Goal: Information Seeking & Learning: Learn about a topic

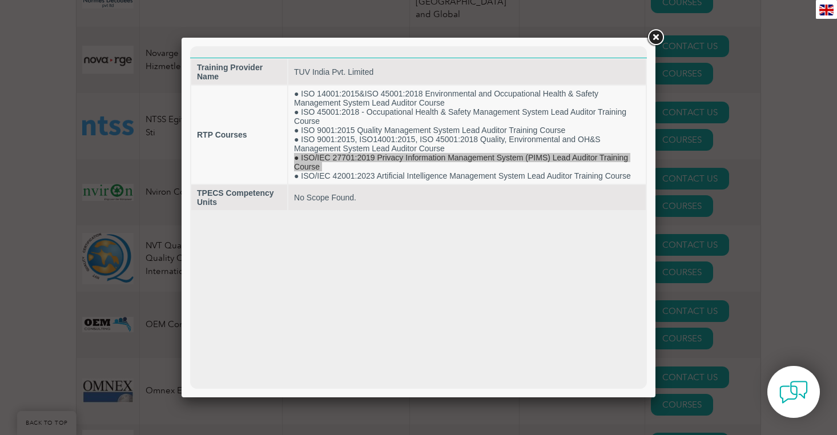
click at [659, 30] on link at bounding box center [655, 37] width 21 height 21
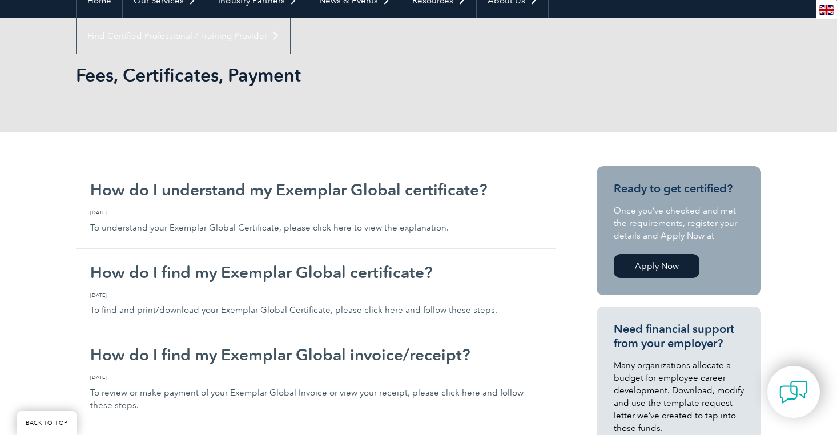
scroll to position [125, 0]
click at [661, 266] on link "Apply Now" at bounding box center [657, 266] width 86 height 24
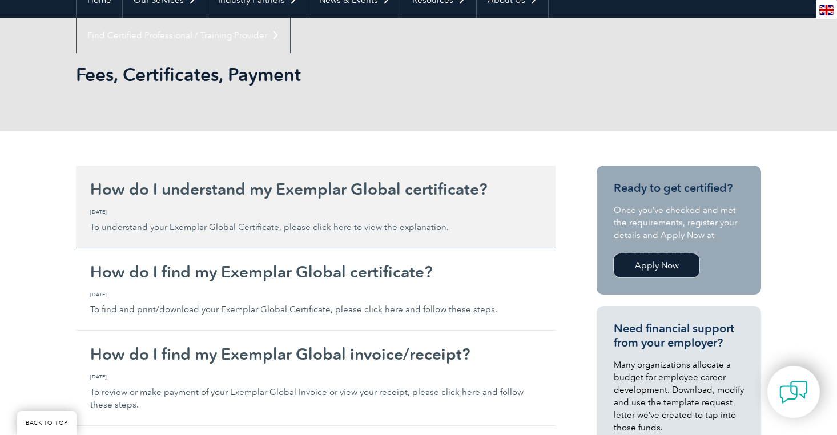
scroll to position [0, 0]
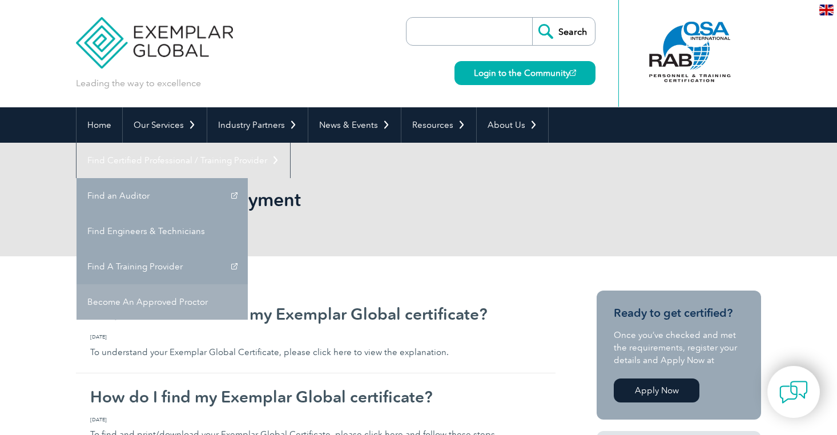
click at [248, 284] on link "Become An Approved Proctor" at bounding box center [162, 301] width 171 height 35
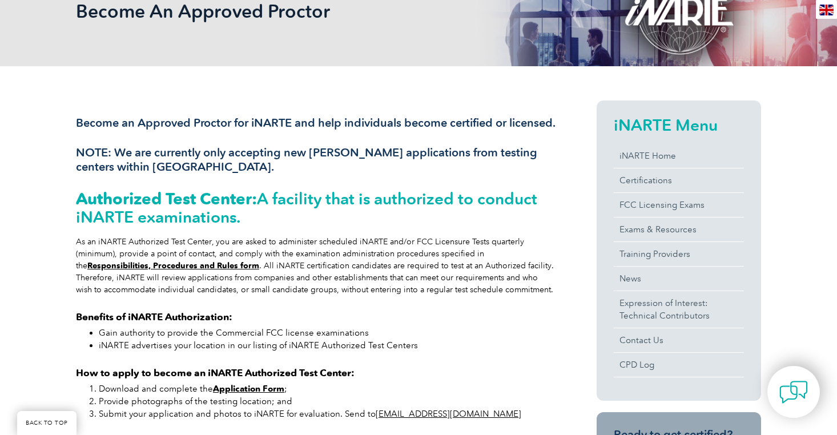
scroll to position [280, 0]
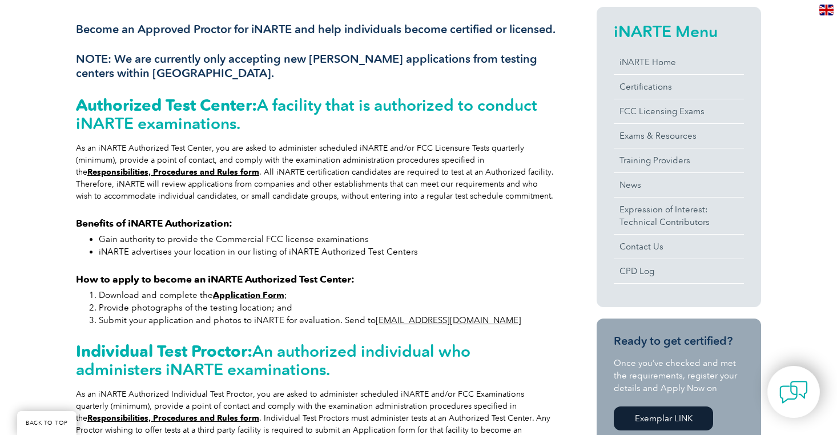
click at [162, 162] on div "As an iNARTE Authorized Test Center, you are asked to administer scheduled iNAR…" at bounding box center [316, 172] width 480 height 60
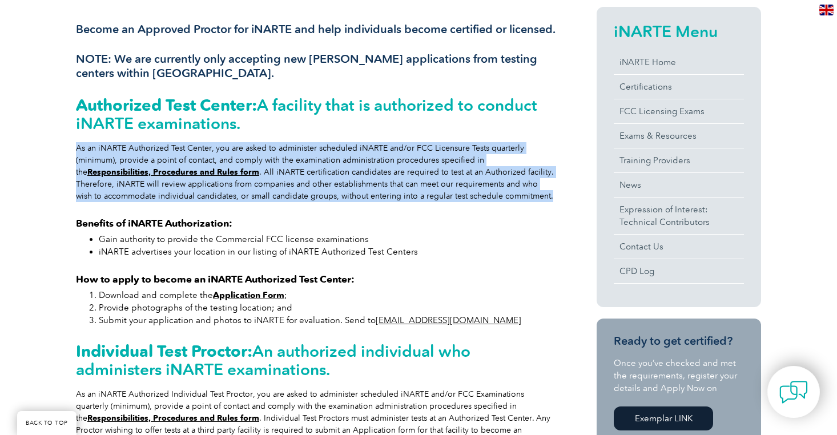
click at [162, 162] on div "As an iNARTE Authorized Test Center, you are asked to administer scheduled iNAR…" at bounding box center [316, 172] width 480 height 60
click at [179, 218] on div "Become an Approved Proctor for iNARTE and help individuals become certified or …" at bounding box center [316, 301] width 480 height 588
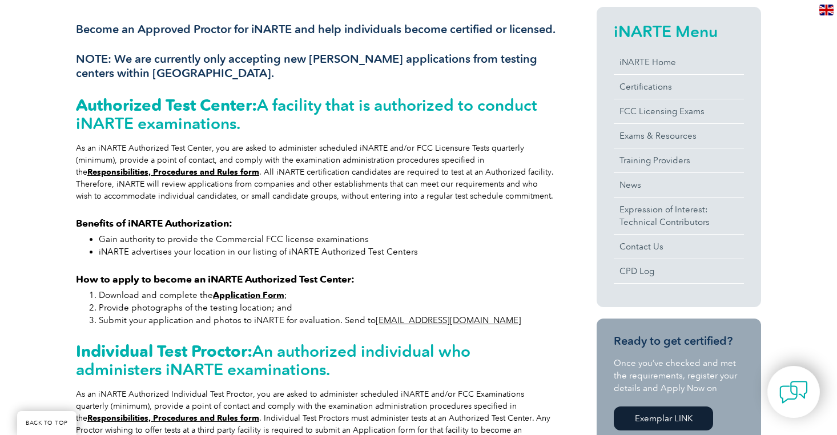
click at [168, 229] on strong "Benefits of iNARTE Authorization:" at bounding box center [154, 223] width 156 height 11
click at [174, 281] on div "Become an Approved Proctor for iNARTE and help individuals become certified or …" at bounding box center [316, 301] width 480 height 588
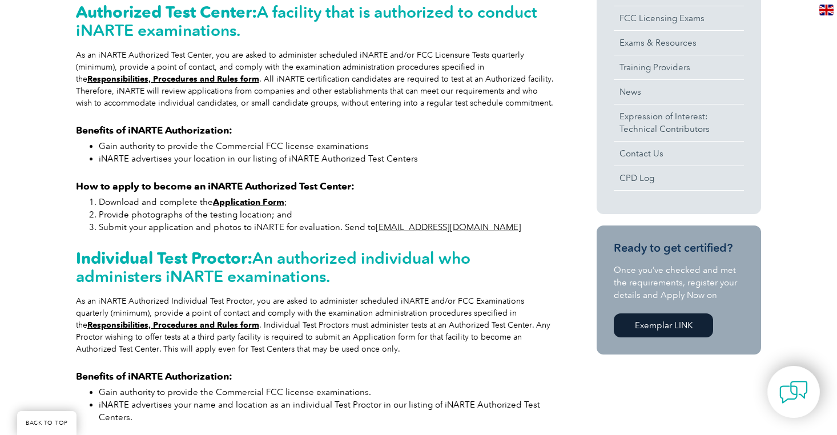
scroll to position [374, 0]
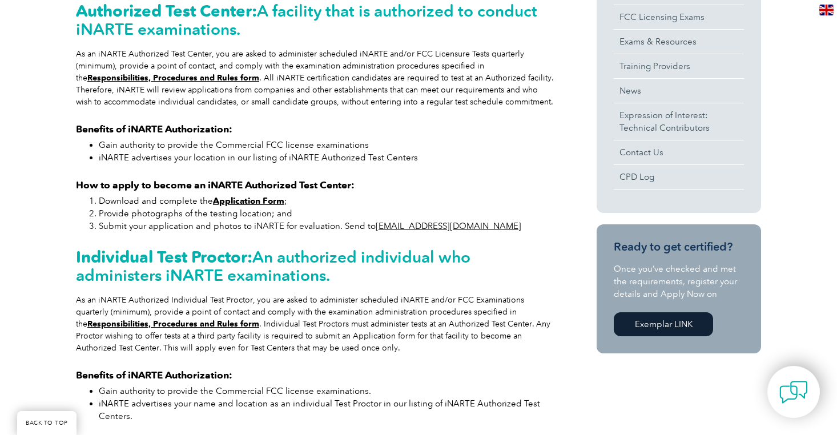
click at [260, 220] on li "Provide photographs of the testing location; and" at bounding box center [327, 213] width 457 height 13
click at [262, 232] on li "Submit your application and photos to iNARTE for evaluation. Send to admin@inar…" at bounding box center [327, 226] width 457 height 13
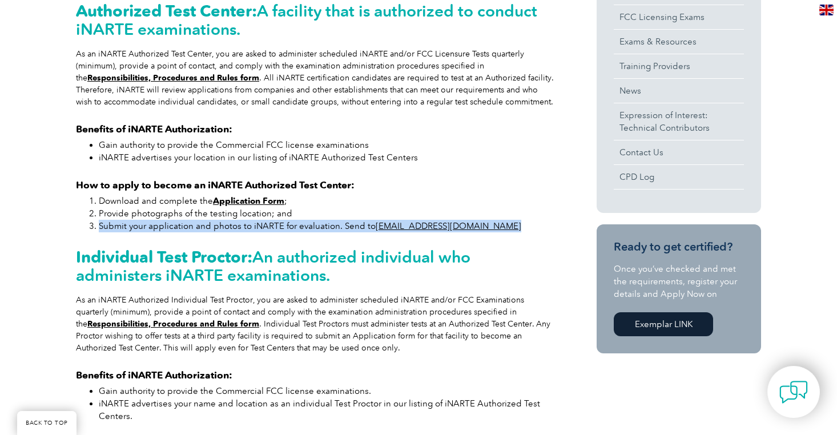
click at [262, 232] on li "Submit your application and photos to iNARTE for evaluation. Send to admin@inar…" at bounding box center [327, 226] width 457 height 13
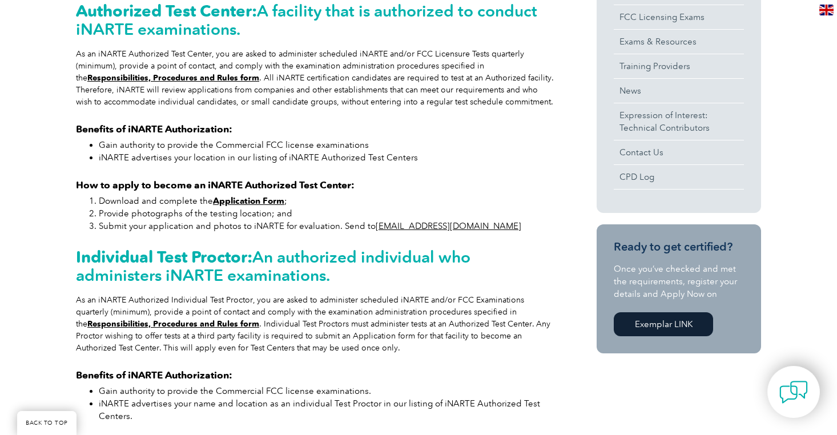
click at [262, 266] on h2 "Individual Test Proctor: An authorized individual who administers iNARTE examin…" at bounding box center [316, 266] width 480 height 37
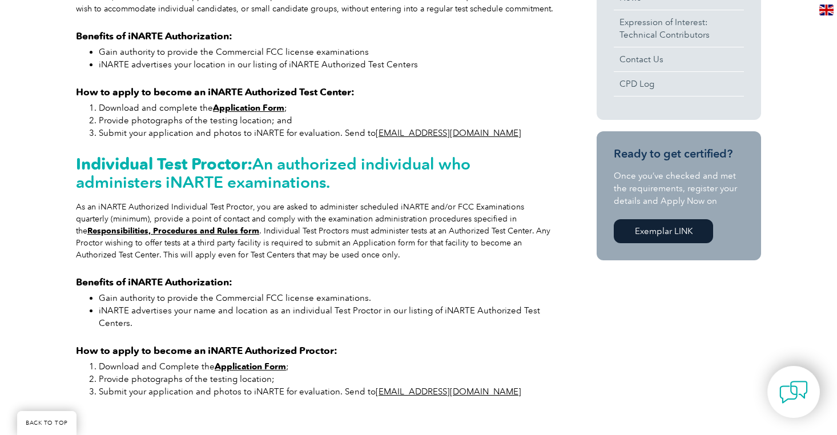
scroll to position [471, 0]
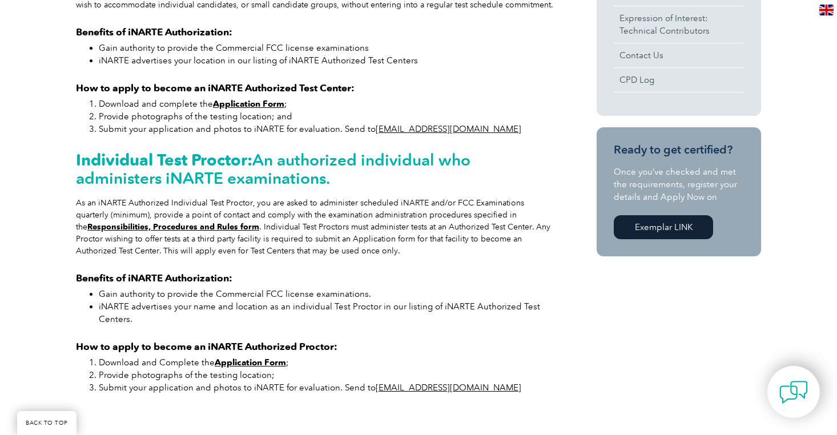
click at [274, 184] on h2 "Individual Test Proctor: An authorized individual who administers iNARTE examin…" at bounding box center [316, 169] width 480 height 37
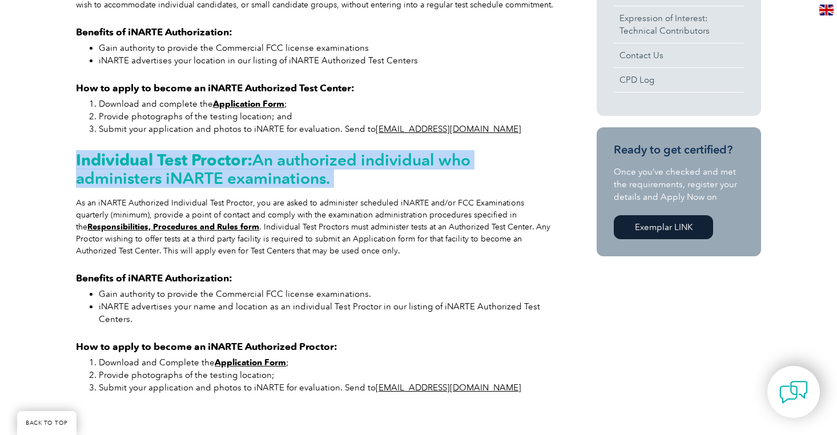
click at [274, 184] on h2 "Individual Test Proctor: An authorized individual who administers iNARTE examin…" at bounding box center [316, 169] width 480 height 37
click at [272, 207] on div "Become an Approved Proctor for iNARTE and help individuals become certified or …" at bounding box center [316, 110] width 480 height 588
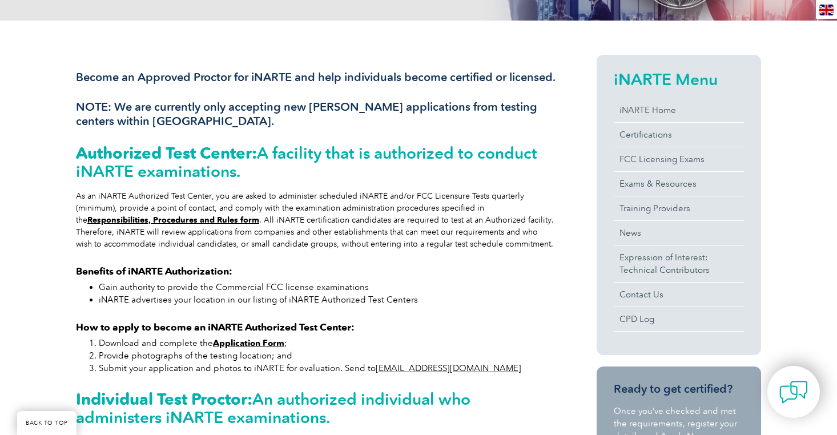
scroll to position [223, 0]
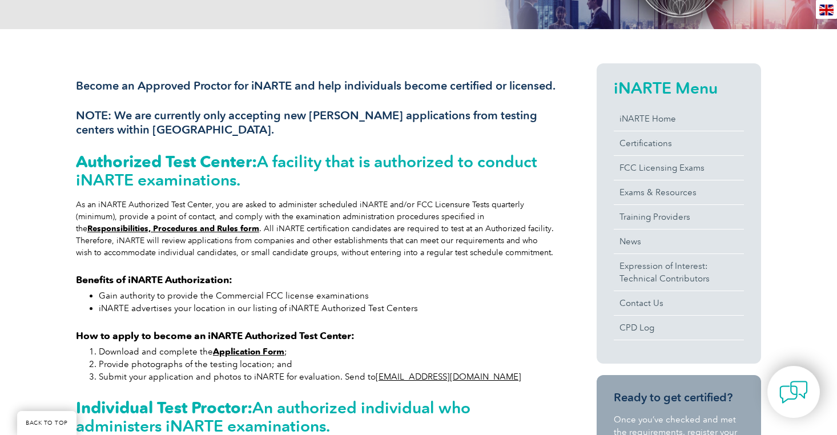
click at [247, 82] on h3 "Become an Approved Proctor for iNARTE and help individuals become certified or …" at bounding box center [316, 86] width 480 height 14
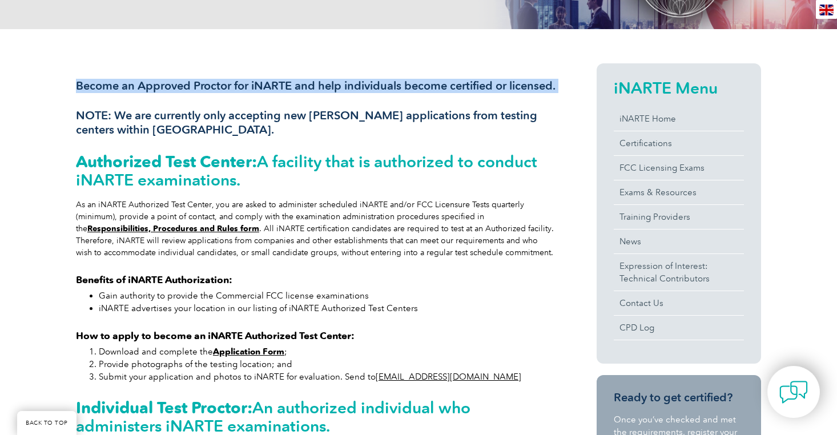
click at [247, 82] on h3 "Become an Approved Proctor for iNARTE and help individuals become certified or …" at bounding box center [316, 86] width 480 height 14
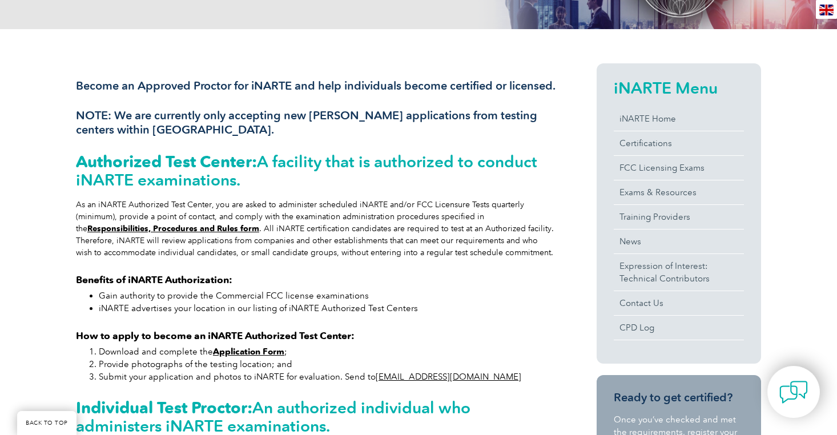
click at [230, 131] on h3 "NOTE: We are currently only accepting new proctor applications from testing cen…" at bounding box center [316, 122] width 480 height 29
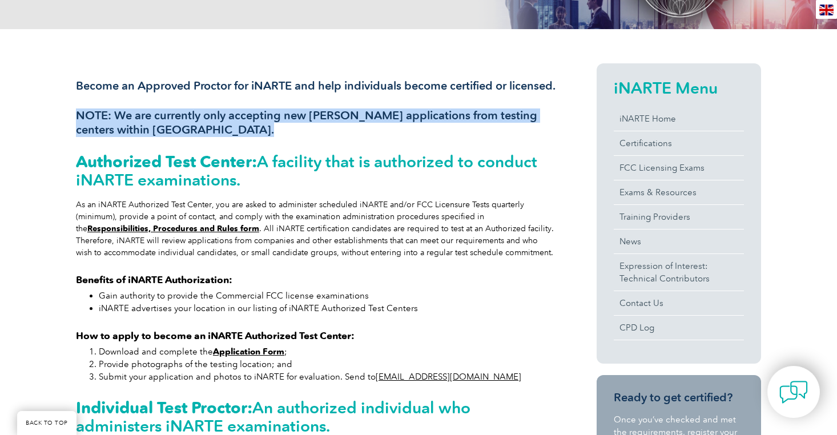
click at [230, 131] on h3 "NOTE: We are currently only accepting new proctor applications from testing cen…" at bounding box center [316, 122] width 480 height 29
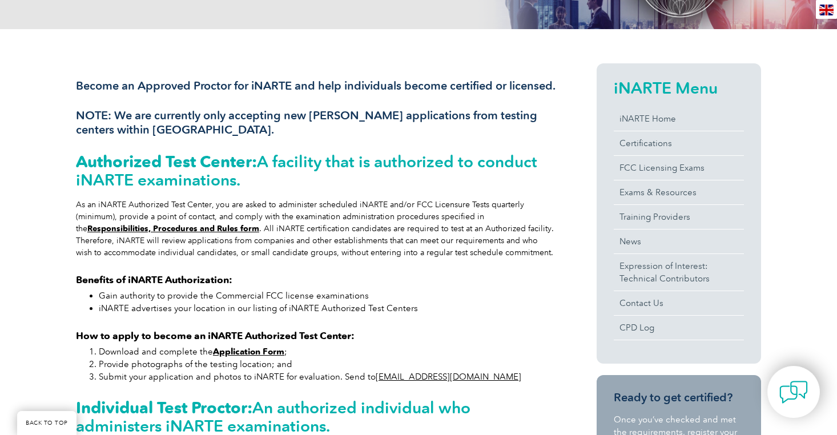
click at [242, 171] on strong "Authorized Test Center:" at bounding box center [166, 161] width 181 height 19
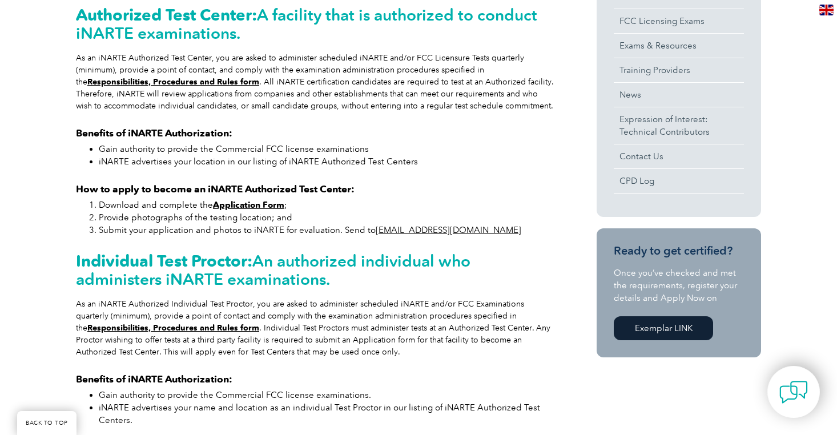
scroll to position [623, 0]
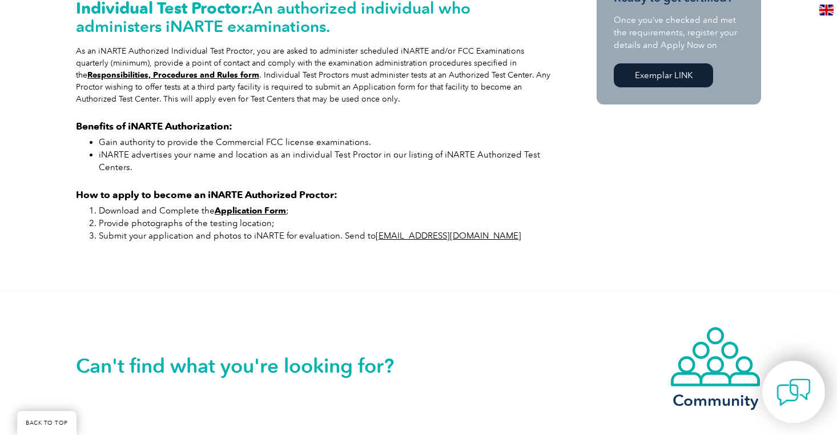
click at [794, 384] on img at bounding box center [794, 392] width 34 height 34
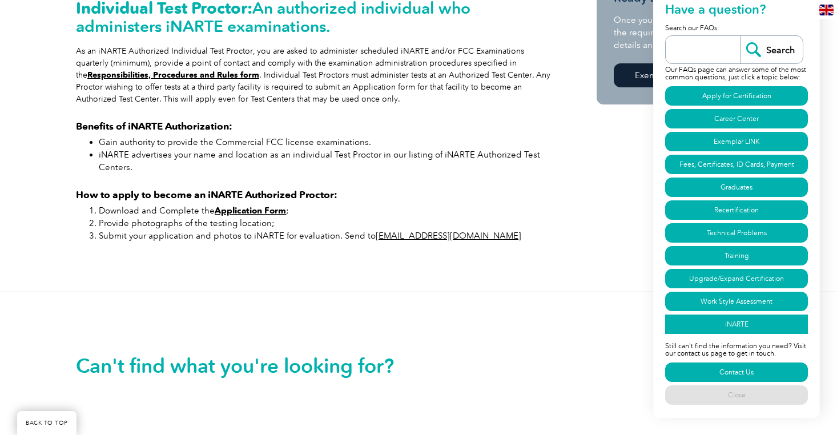
click at [744, 331] on link "iNARTE" at bounding box center [736, 324] width 143 height 19
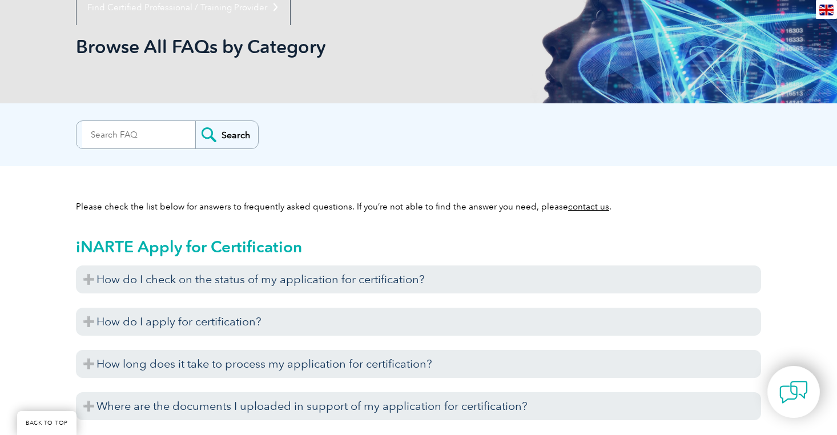
scroll to position [158, 0]
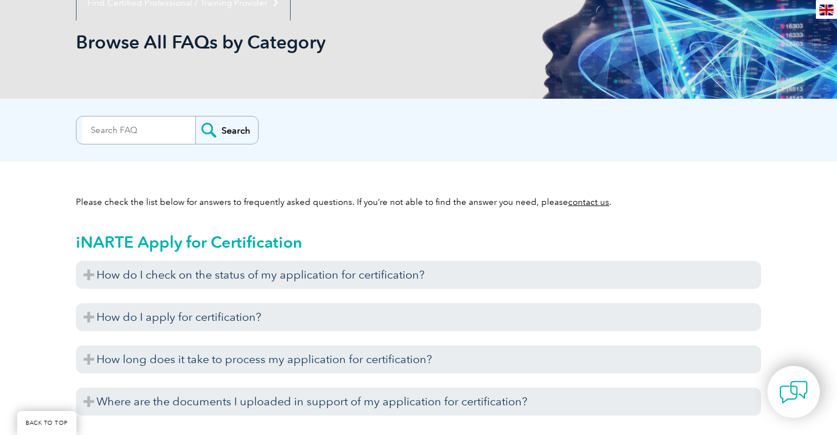
click at [485, 255] on div "iNARTE Apply for Certification How do I check on the status of my application f…" at bounding box center [418, 320] width 685 height 204
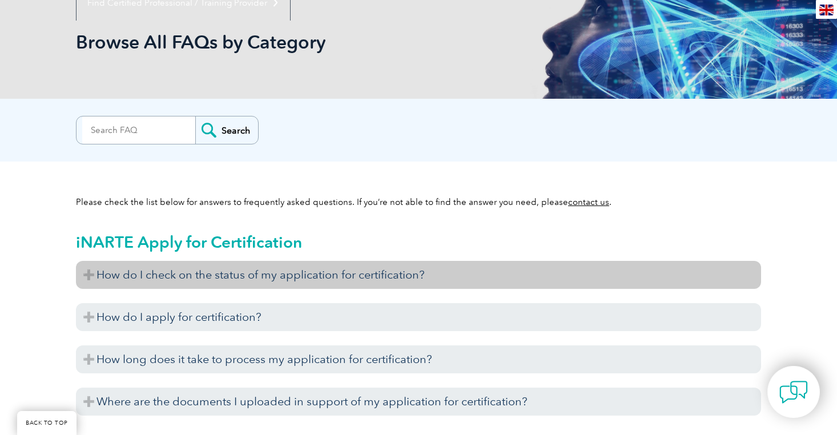
click at [483, 271] on h3 "How do I check on the status of my application for certification?" at bounding box center [418, 275] width 685 height 28
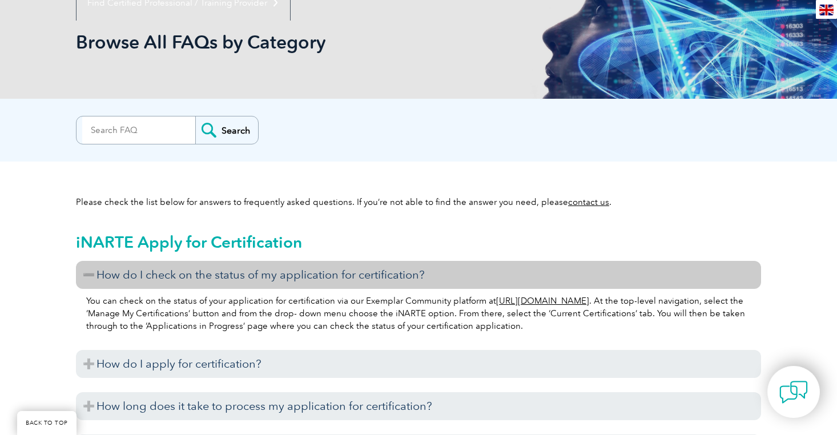
click at [483, 271] on h3 "How do I check on the status of my application for certification?" at bounding box center [418, 275] width 685 height 28
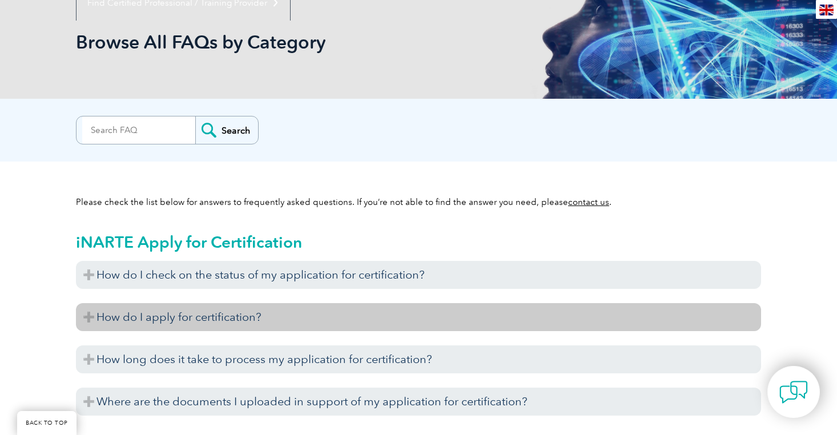
click at [462, 316] on h3 "How do I apply for certification?" at bounding box center [418, 317] width 685 height 28
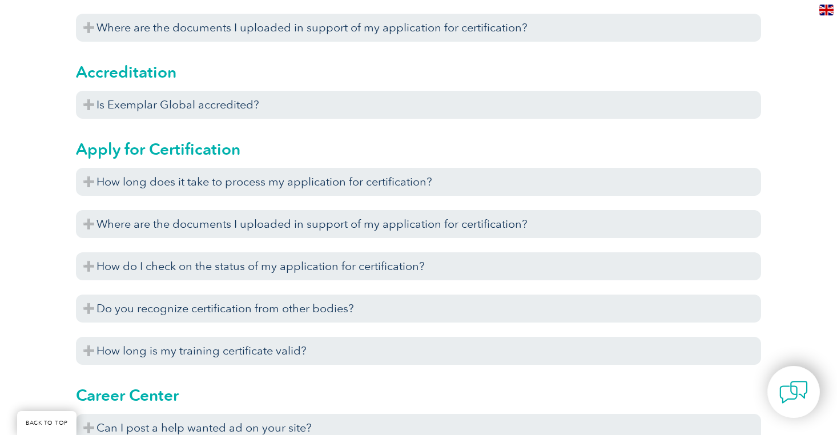
scroll to position [892, 0]
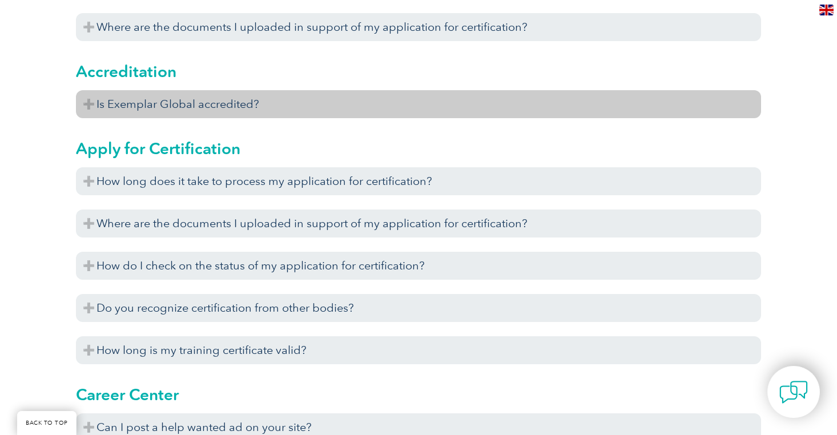
click at [422, 118] on h3 "Is Exemplar Global accredited?" at bounding box center [418, 104] width 685 height 28
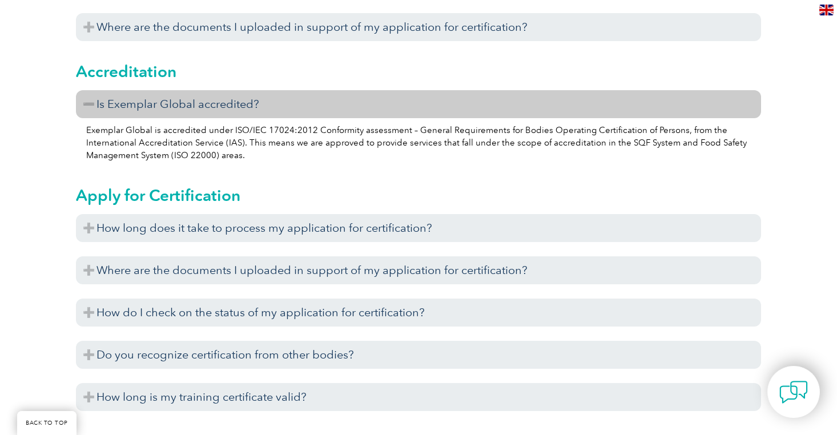
click at [240, 145] on p "Exemplar Global is accredited under ISO/IEC 17024:2012 Conformity assessment – …" at bounding box center [418, 143] width 665 height 38
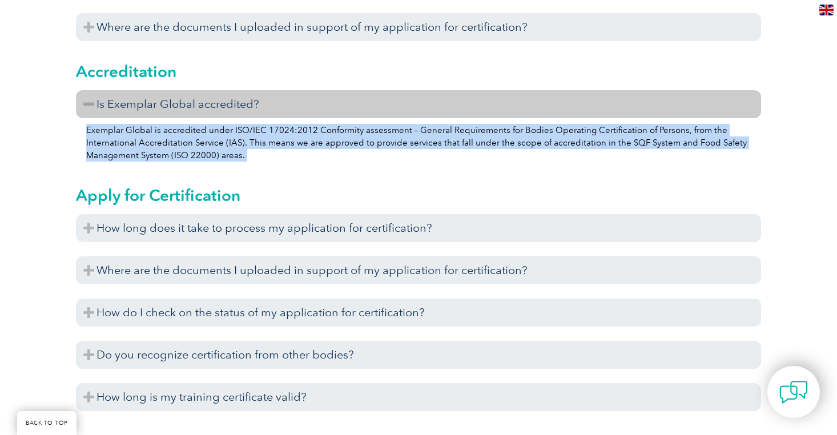
click at [240, 145] on p "Exemplar Global is accredited under ISO/IEC 17024:2012 Conformity assessment – …" at bounding box center [418, 143] width 665 height 38
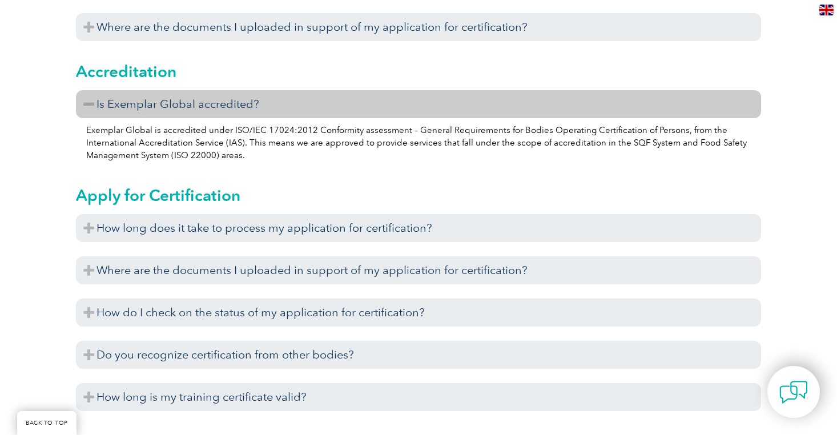
click at [241, 187] on div "Apply for Certification How long does it take to process my application for cer…" at bounding box center [418, 294] width 685 height 246
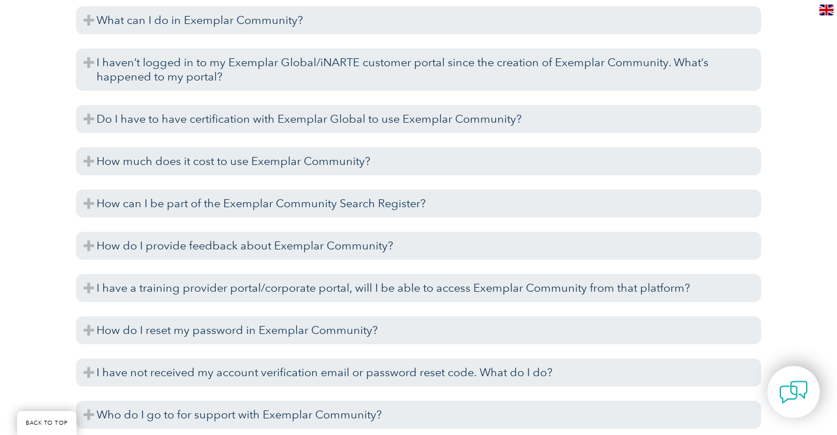
scroll to position [2255, 0]
